Goal: Transaction & Acquisition: Download file/media

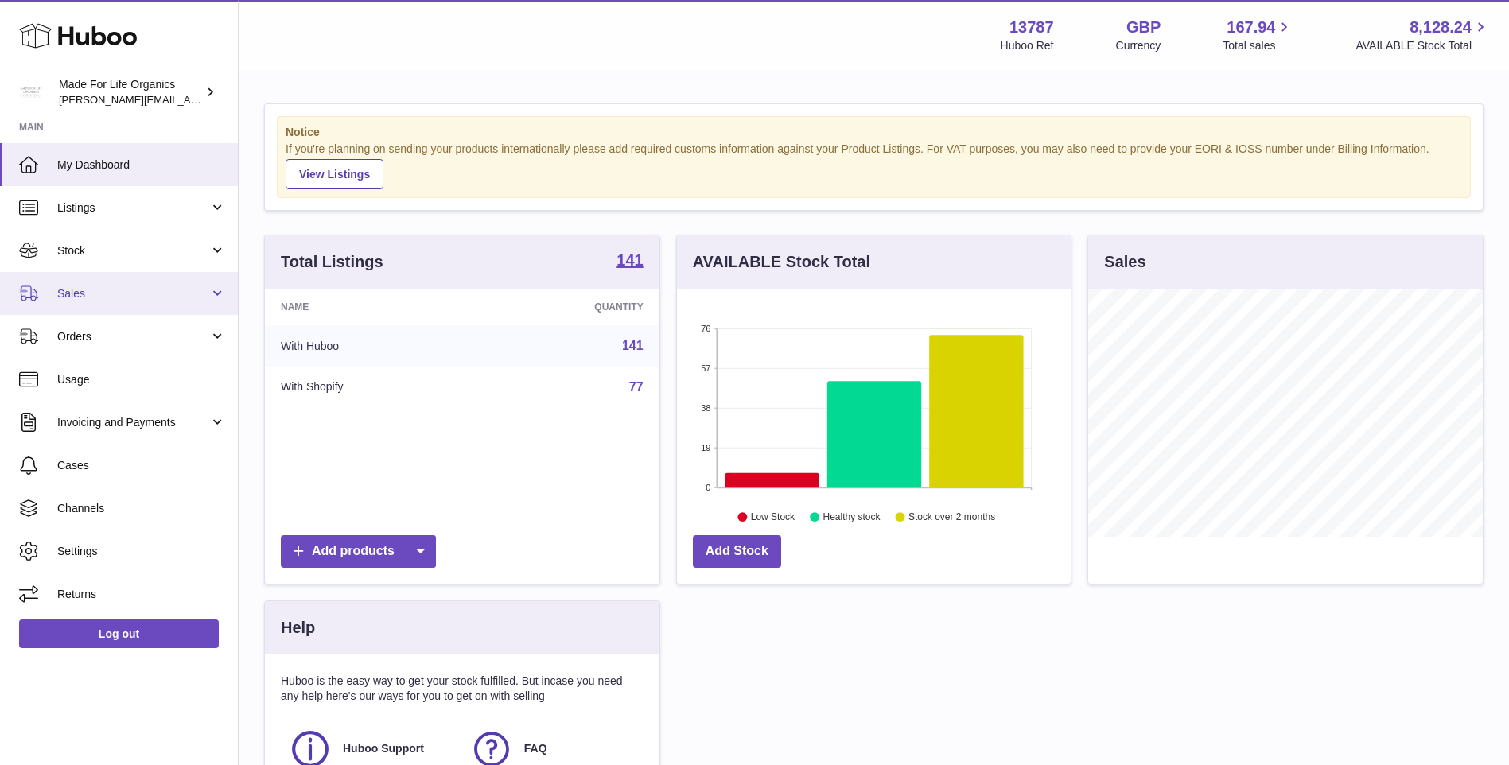
click at [80, 300] on span "Sales" at bounding box center [133, 293] width 152 height 15
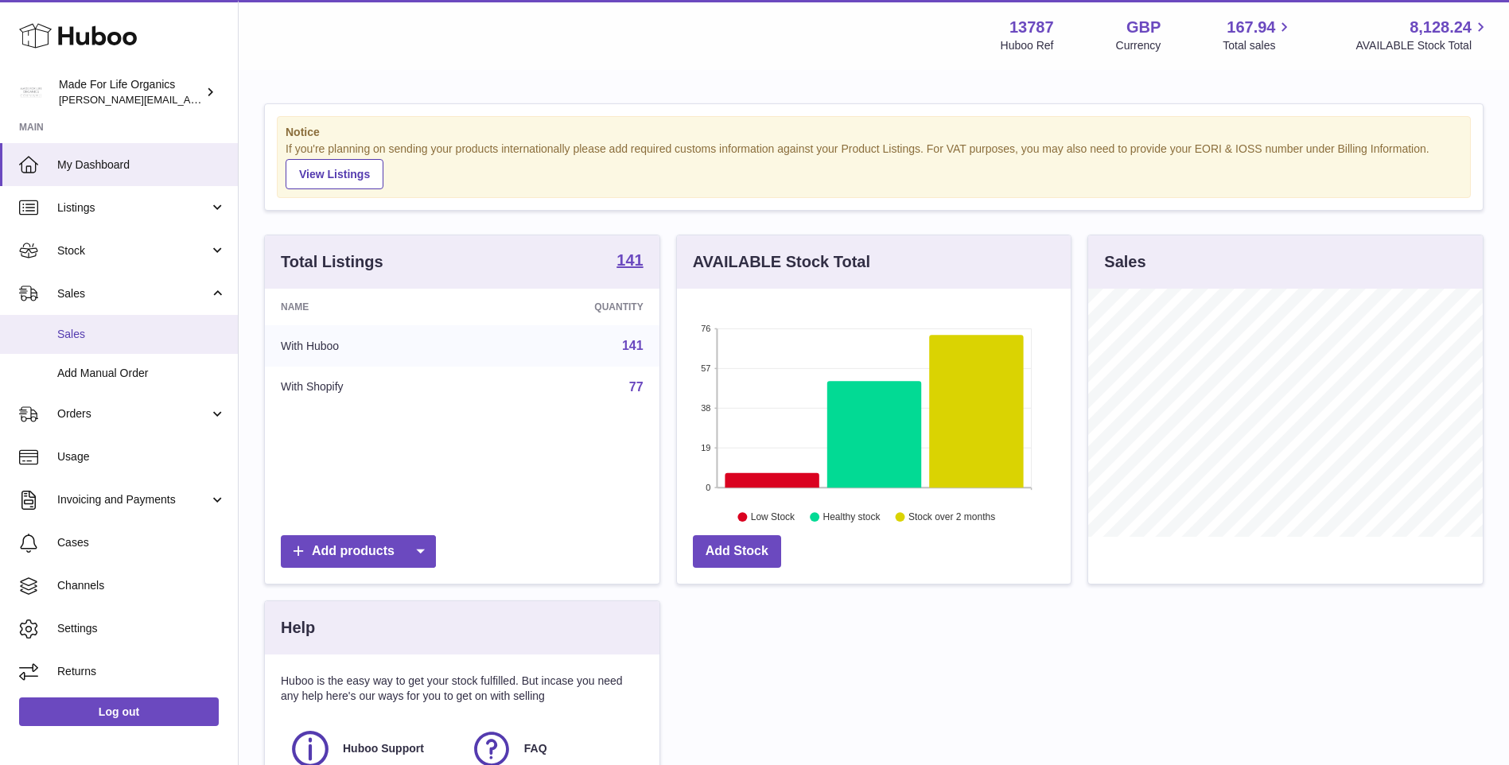
click at [89, 344] on link "Sales" at bounding box center [119, 334] width 238 height 39
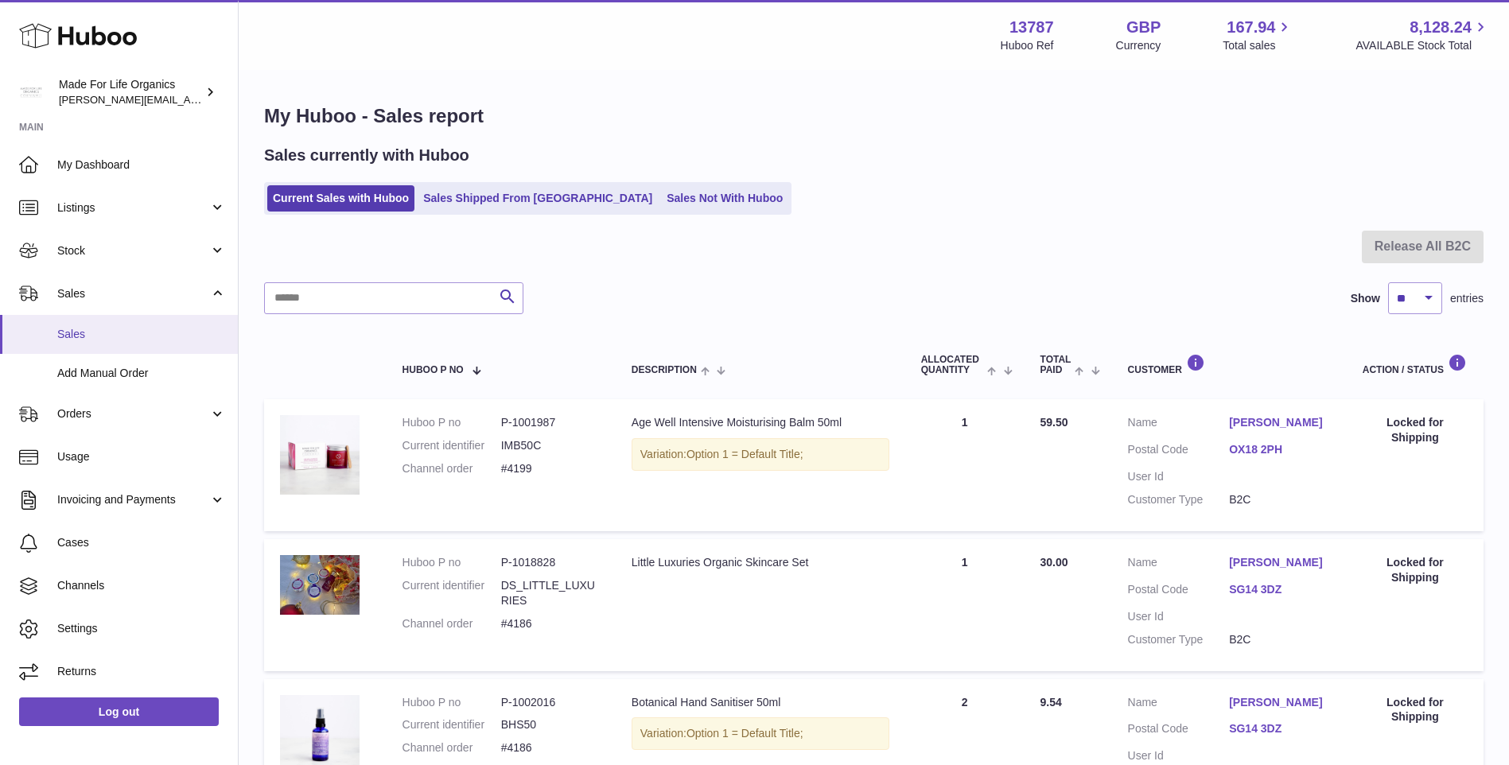
click at [84, 337] on span "Sales" at bounding box center [141, 334] width 169 height 15
click at [661, 190] on link "Sales Not With Huboo" at bounding box center [724, 198] width 127 height 26
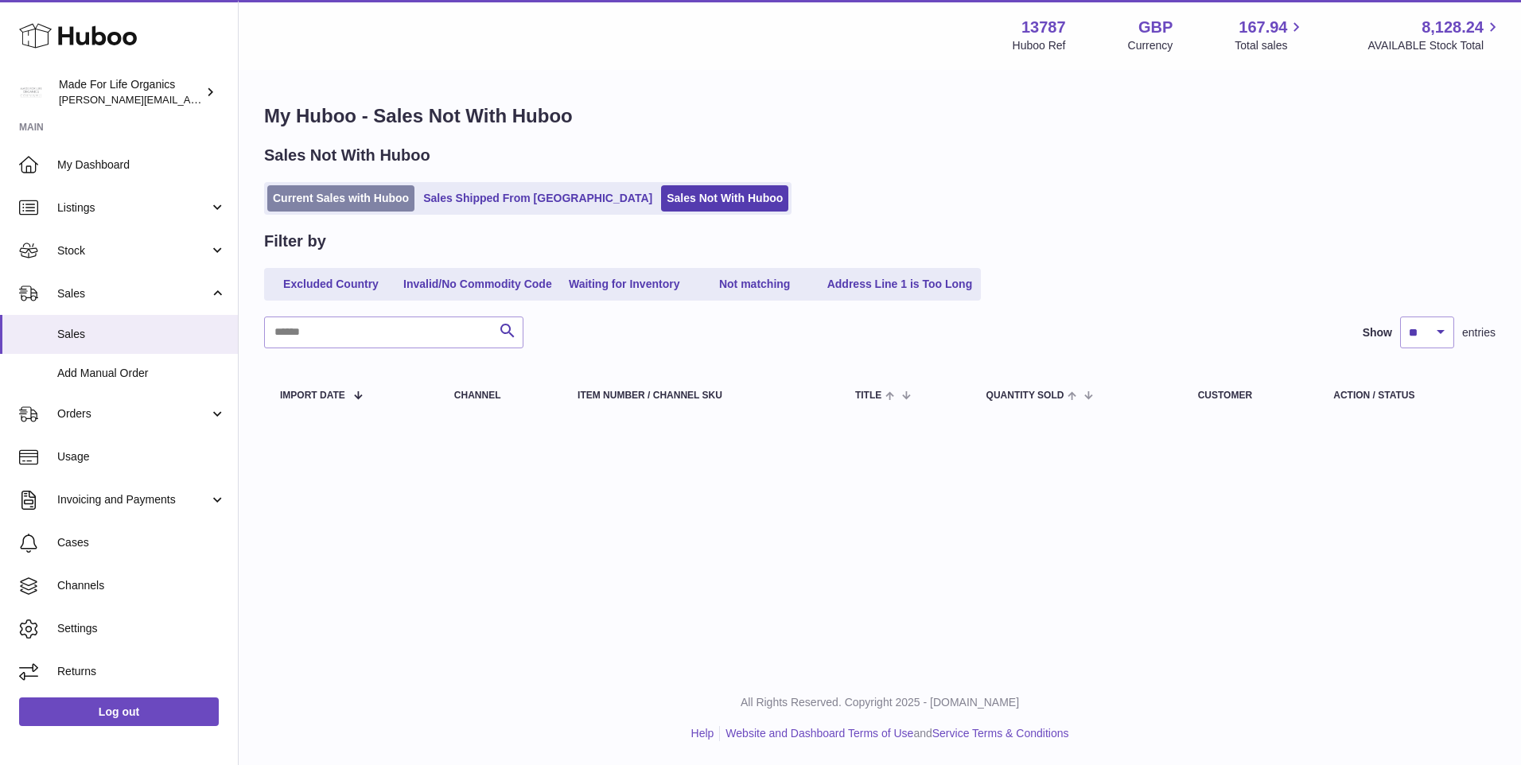
click at [364, 193] on link "Current Sales with Huboo" at bounding box center [340, 198] width 147 height 26
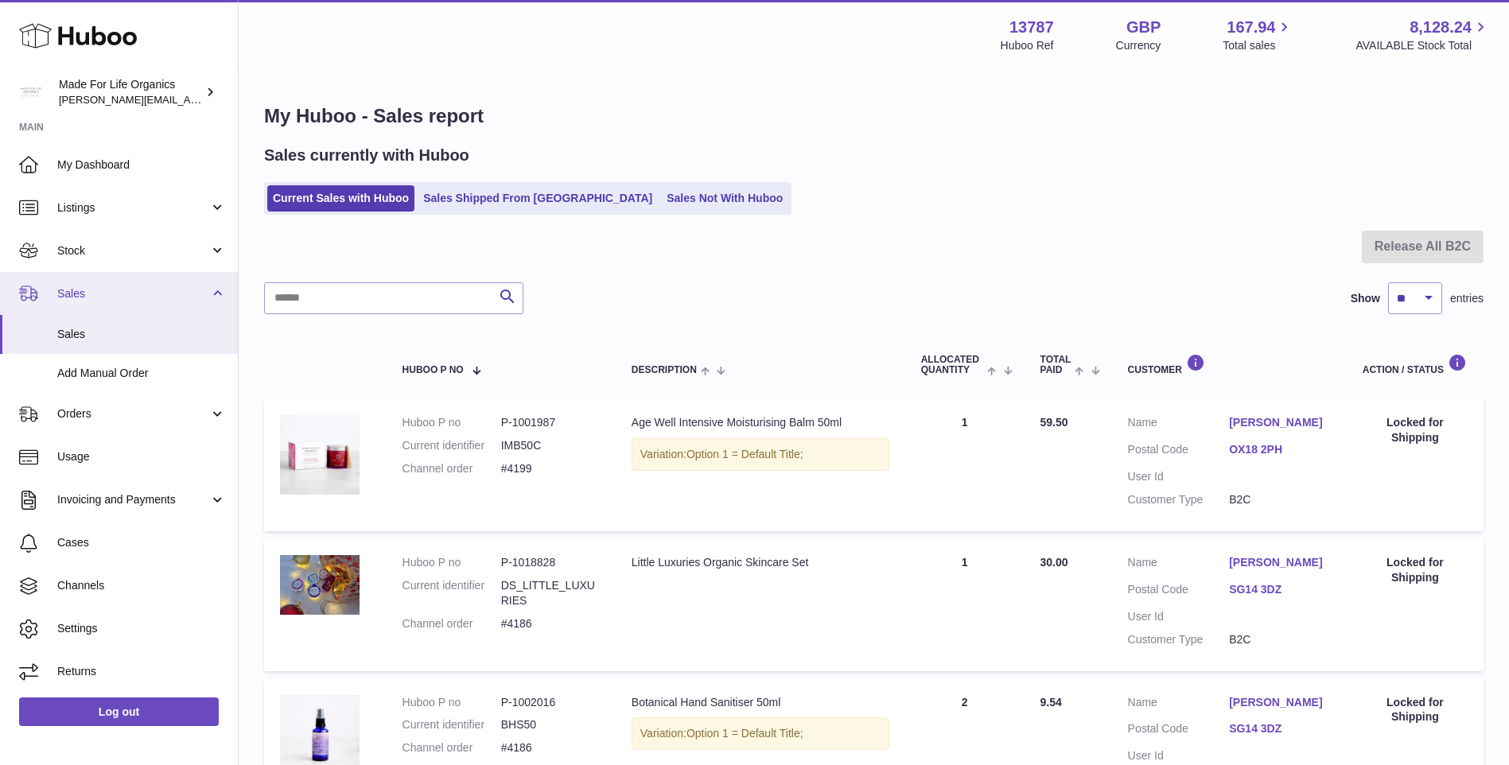
click at [76, 294] on span "Sales" at bounding box center [133, 293] width 152 height 15
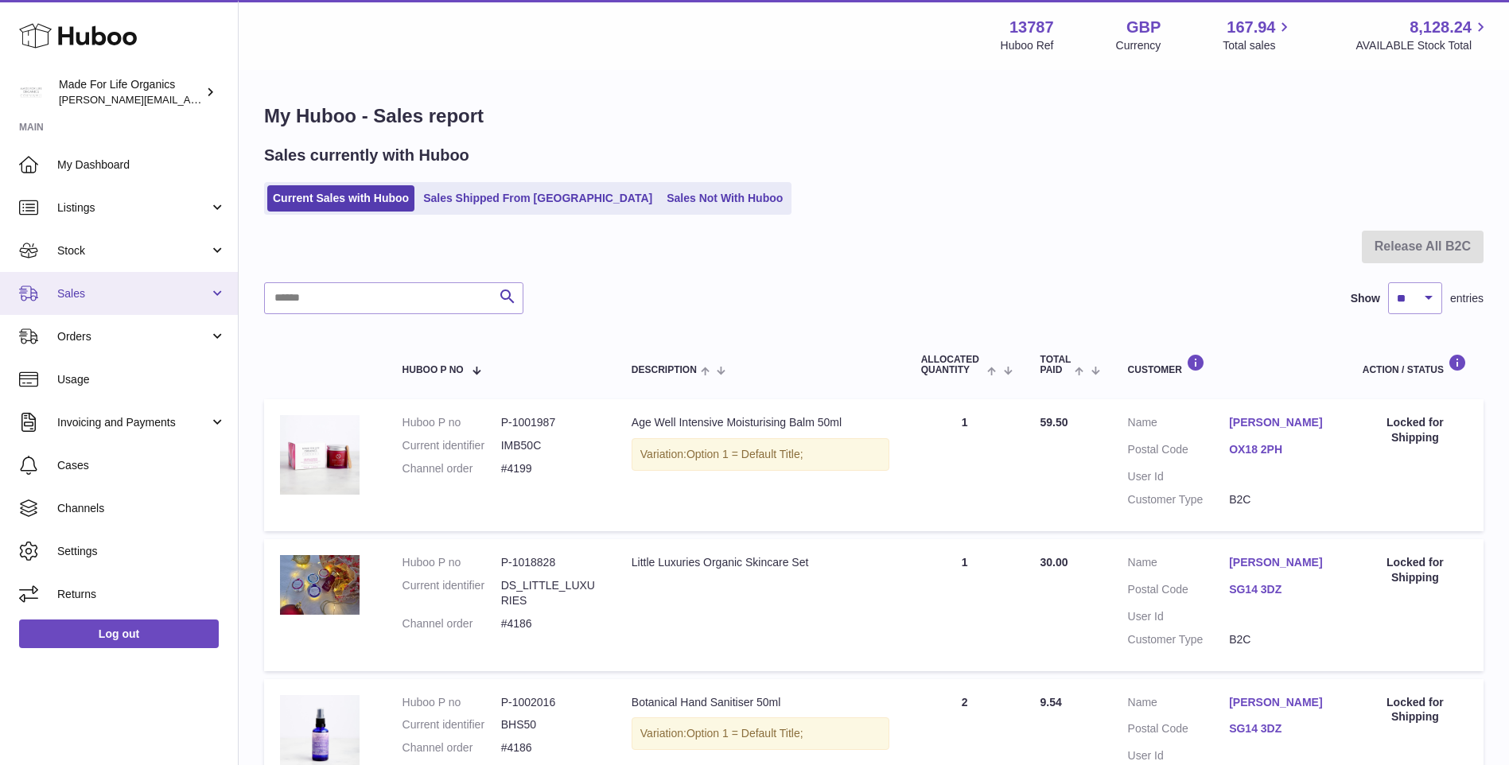
click at [79, 296] on span "Sales" at bounding box center [133, 293] width 152 height 15
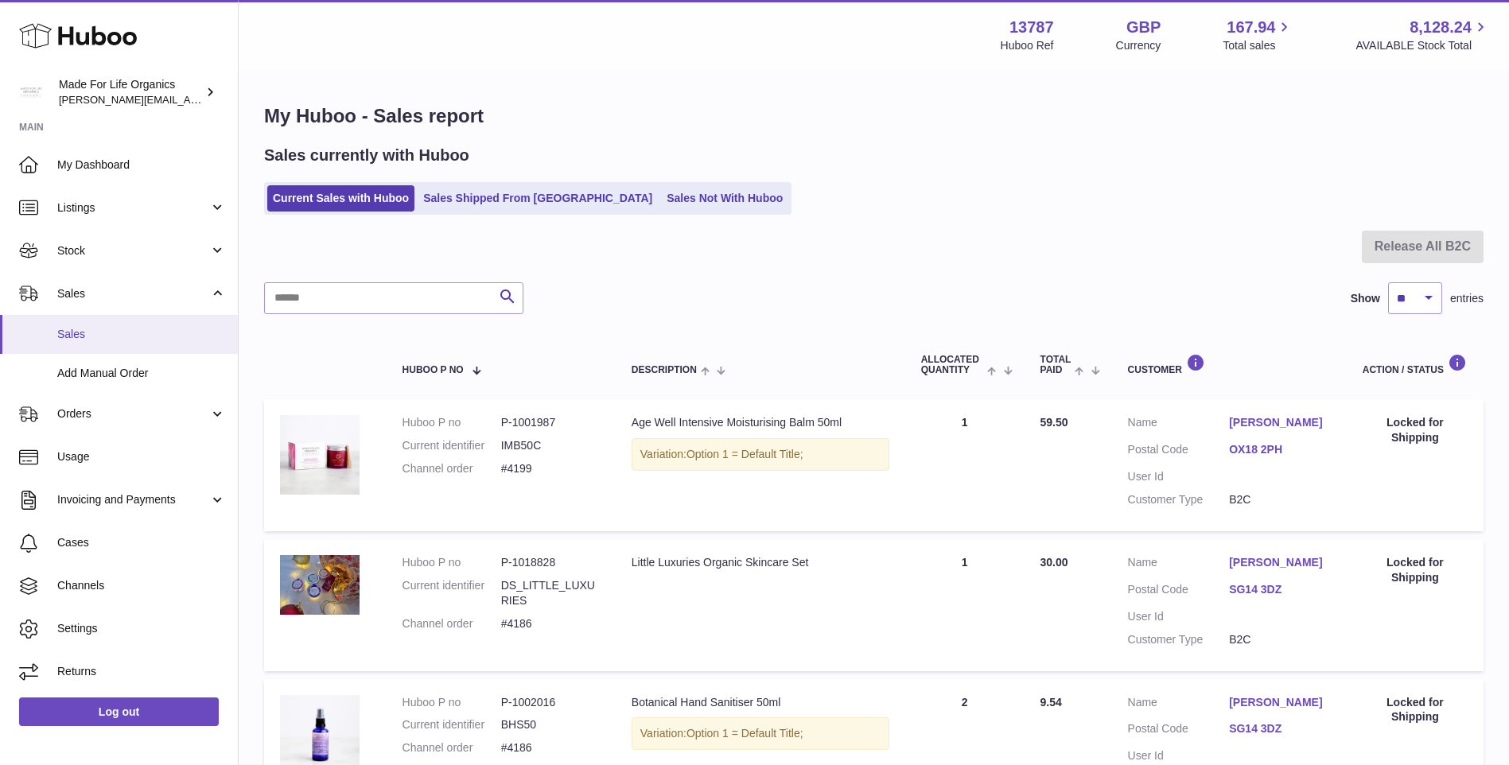
click at [72, 330] on span "Sales" at bounding box center [141, 334] width 169 height 15
click at [67, 254] on span "Stock" at bounding box center [133, 250] width 152 height 15
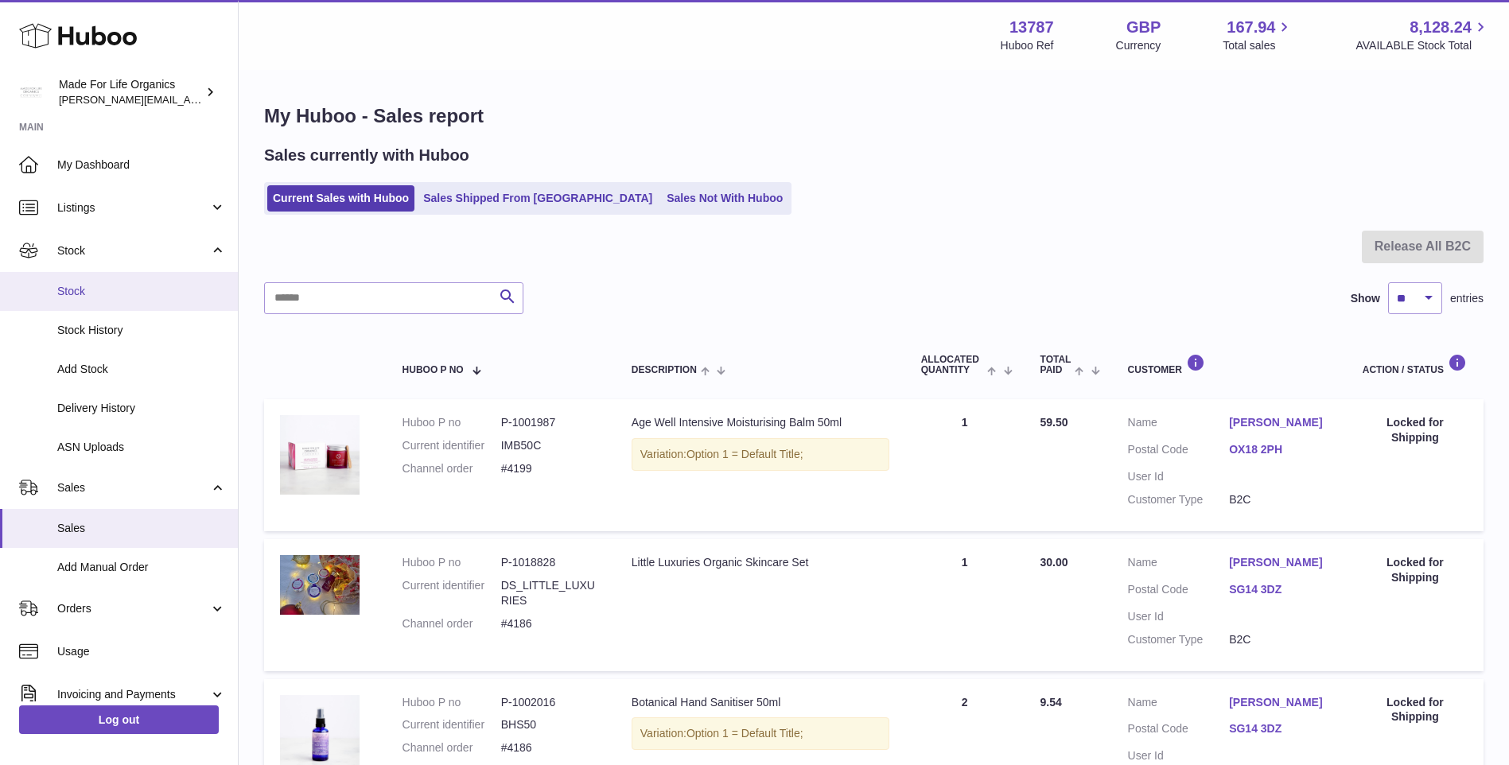
click at [71, 293] on span "Stock" at bounding box center [141, 291] width 169 height 15
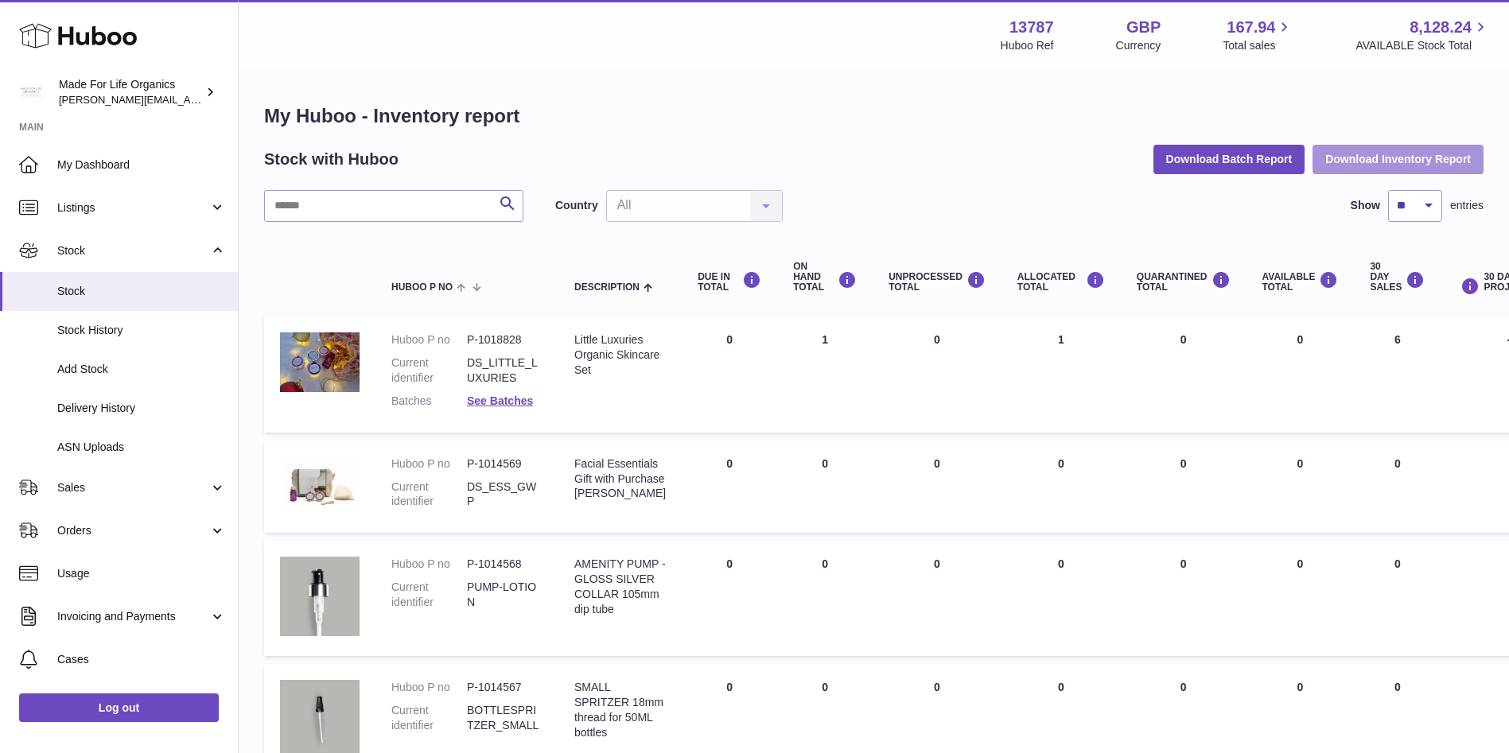
click at [1366, 154] on button "Download Inventory Report" at bounding box center [1398, 159] width 171 height 29
